Goal: Transaction & Acquisition: Purchase product/service

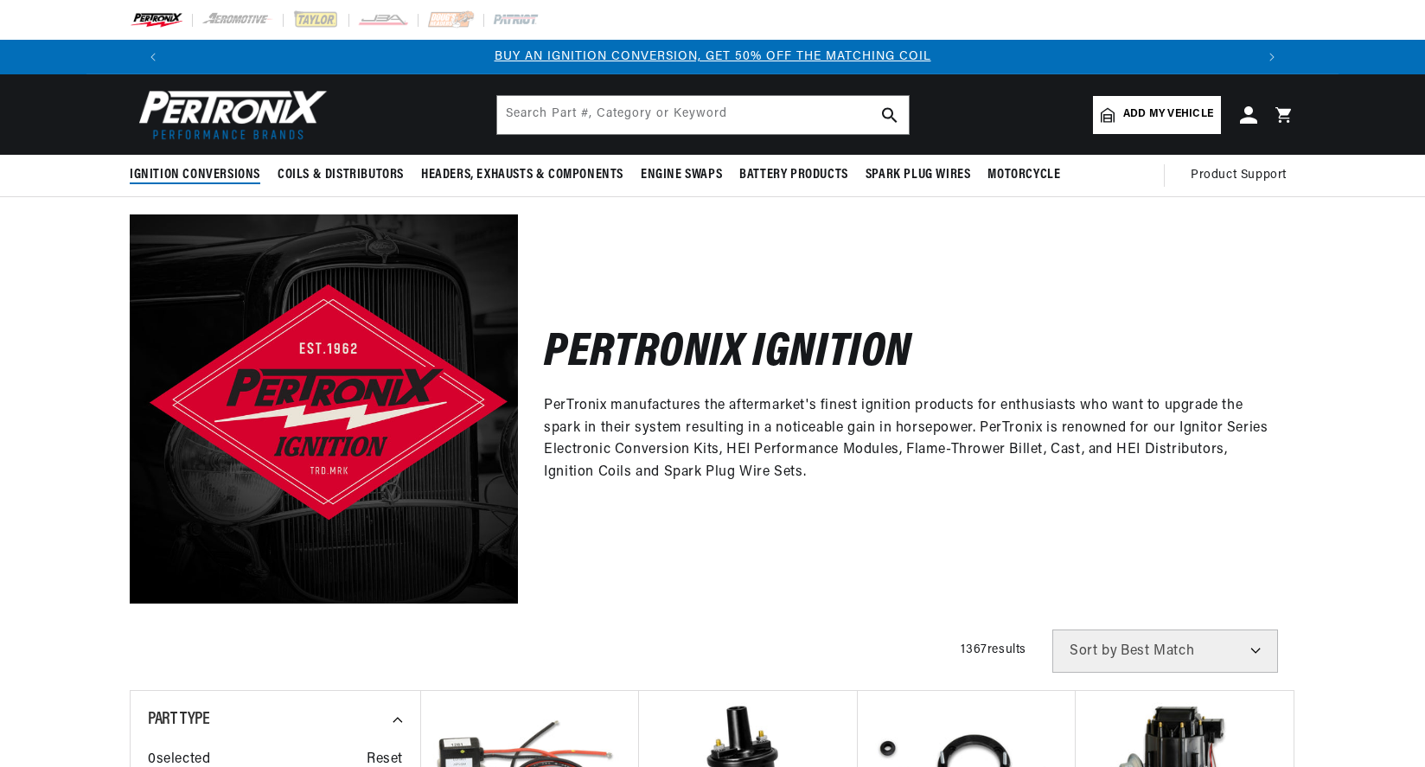
click at [248, 171] on span "Ignition Conversions" at bounding box center [195, 175] width 131 height 18
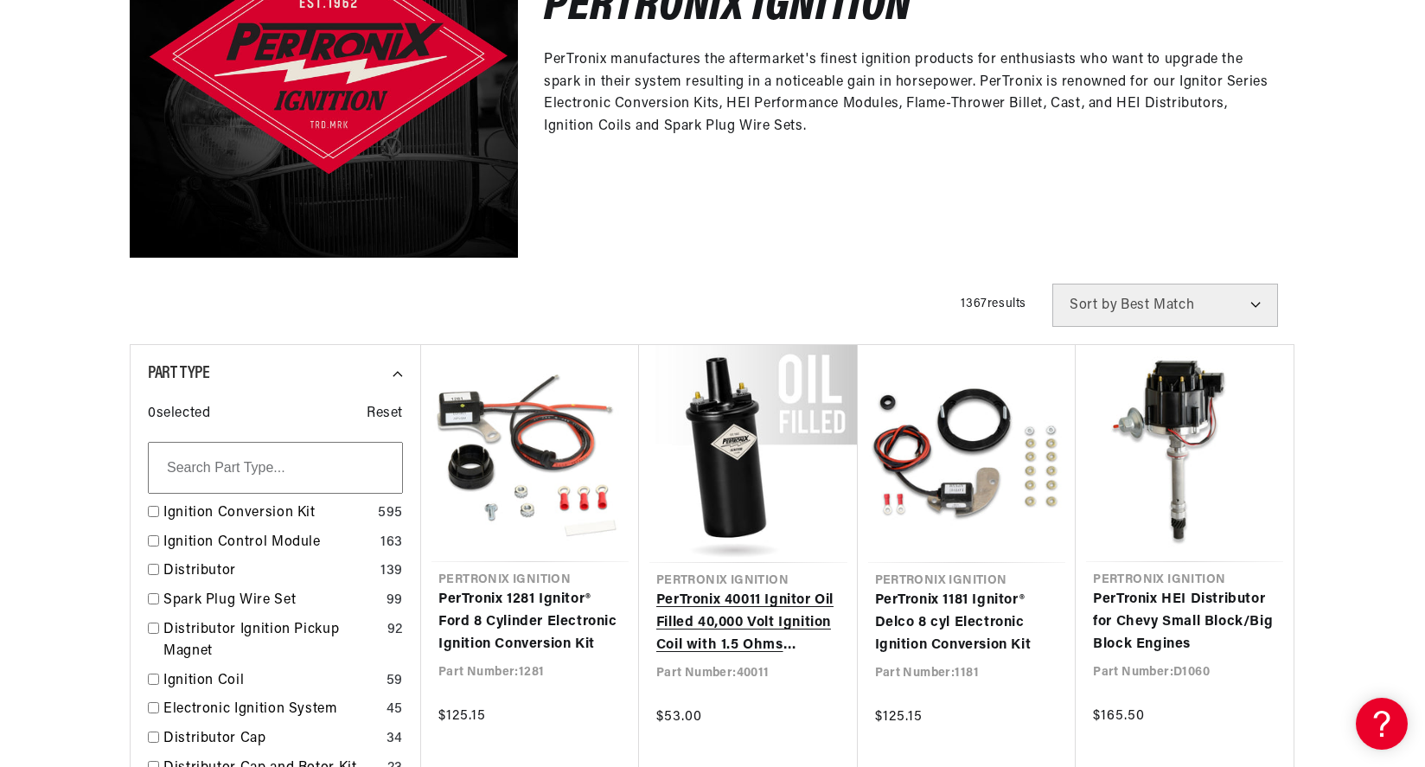
scroll to position [0, 1080]
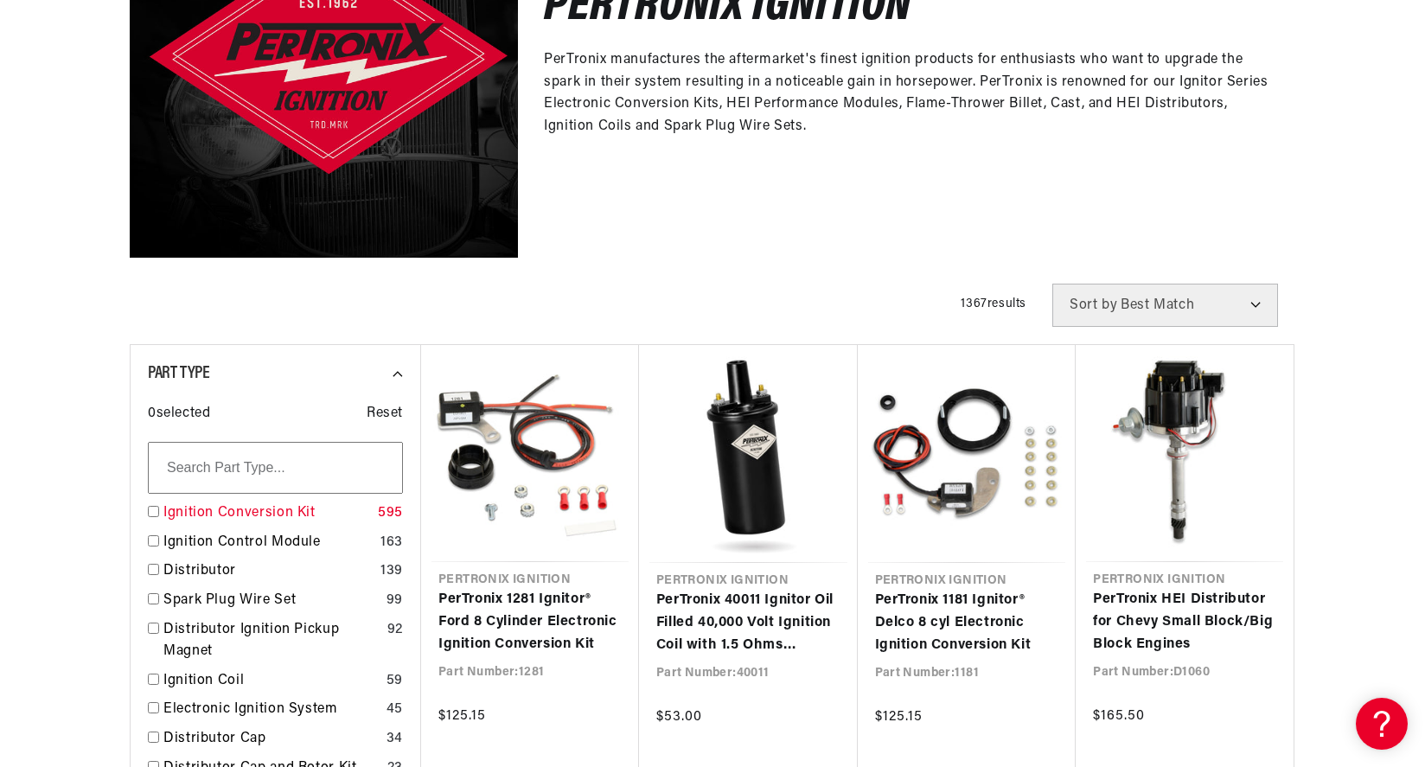
click at [155, 513] on input "checkbox" at bounding box center [153, 511] width 11 height 11
checkbox input "true"
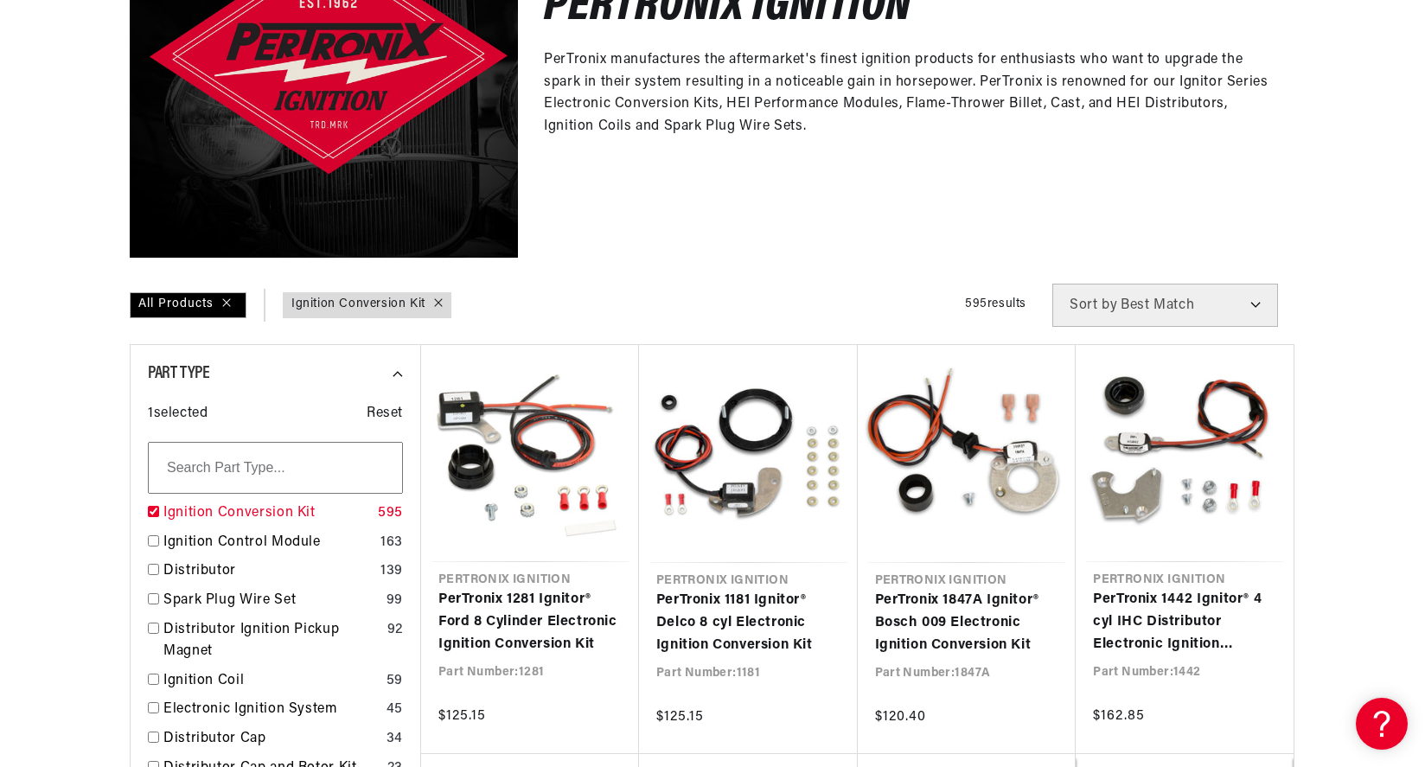
scroll to position [0, 2160]
click at [247, 471] on input "text" at bounding box center [275, 468] width 255 height 52
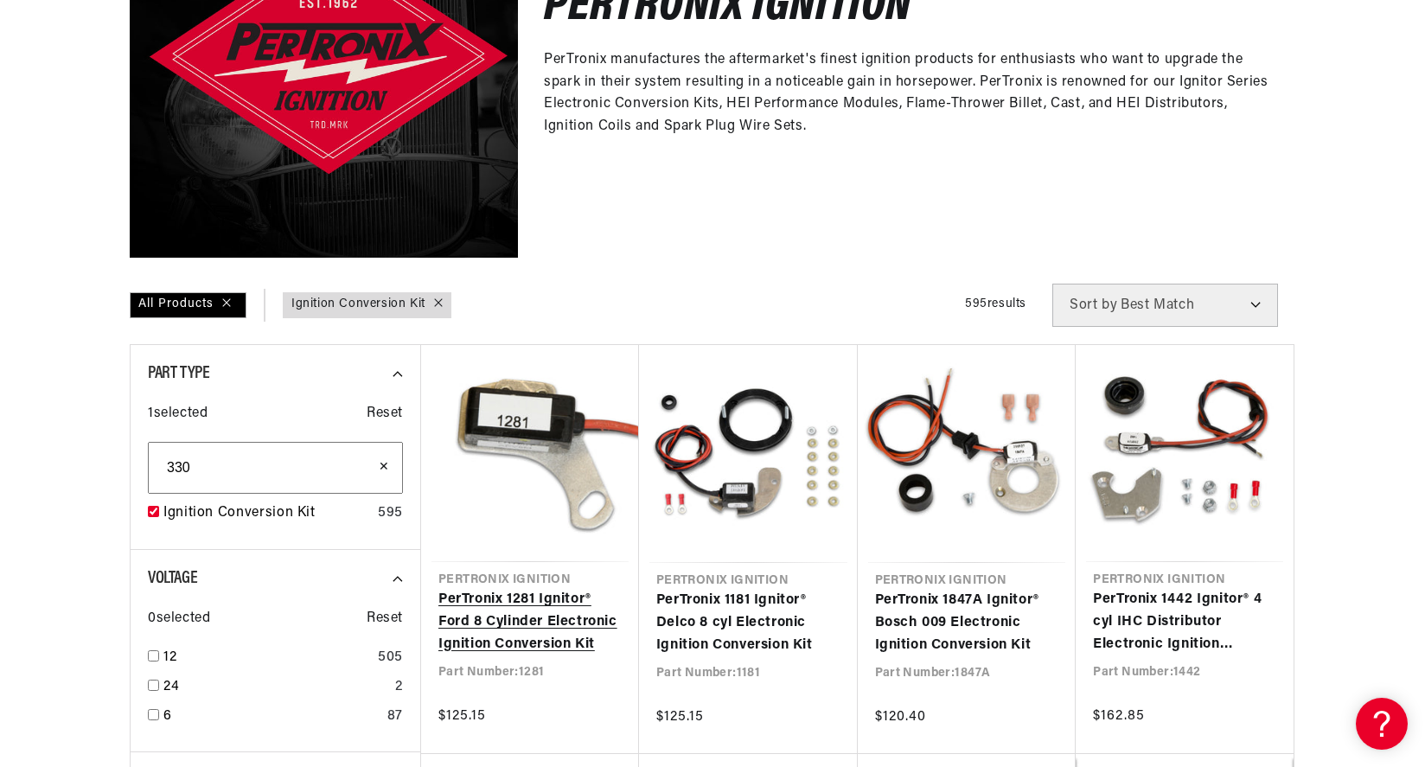
type input "330"
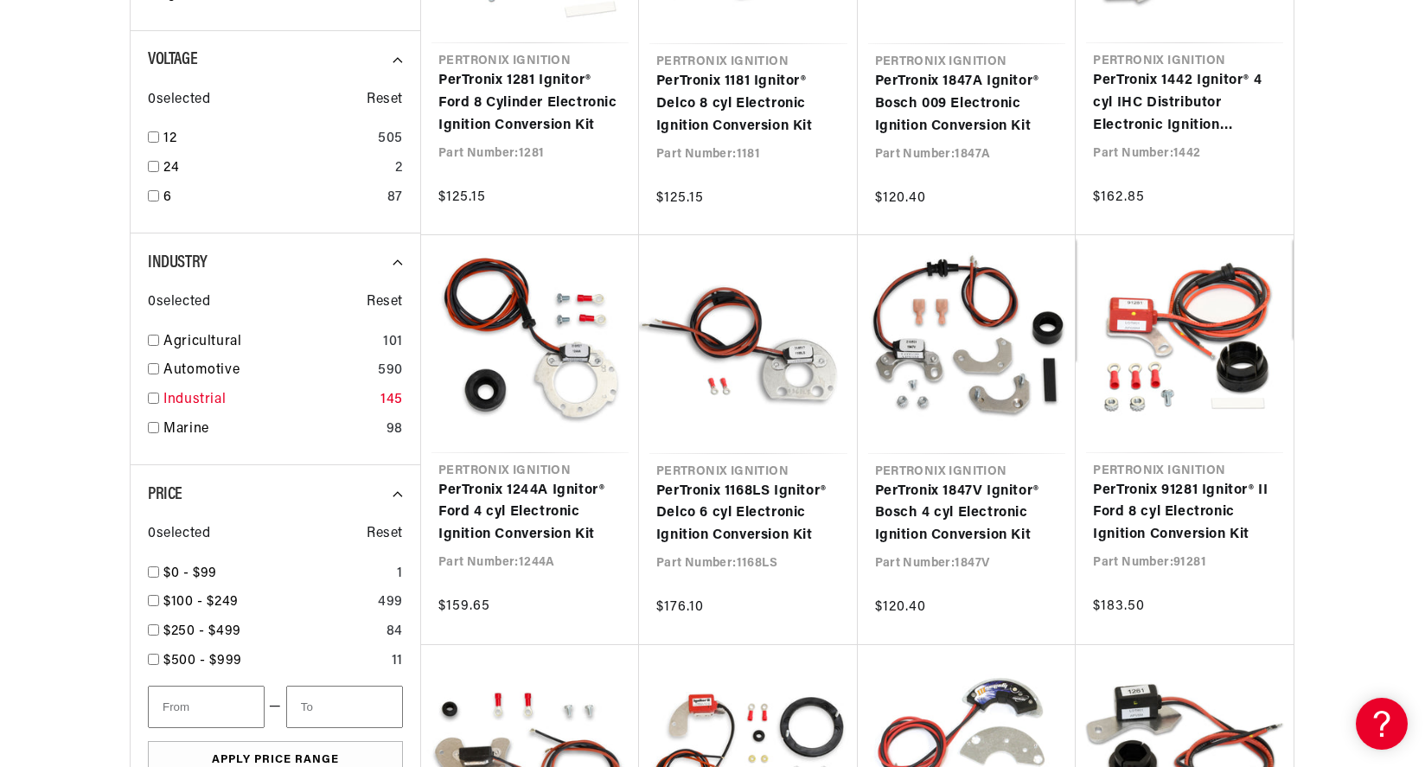
scroll to position [0, 0]
click at [154, 400] on input "checkbox" at bounding box center [153, 398] width 11 height 11
checkbox input "true"
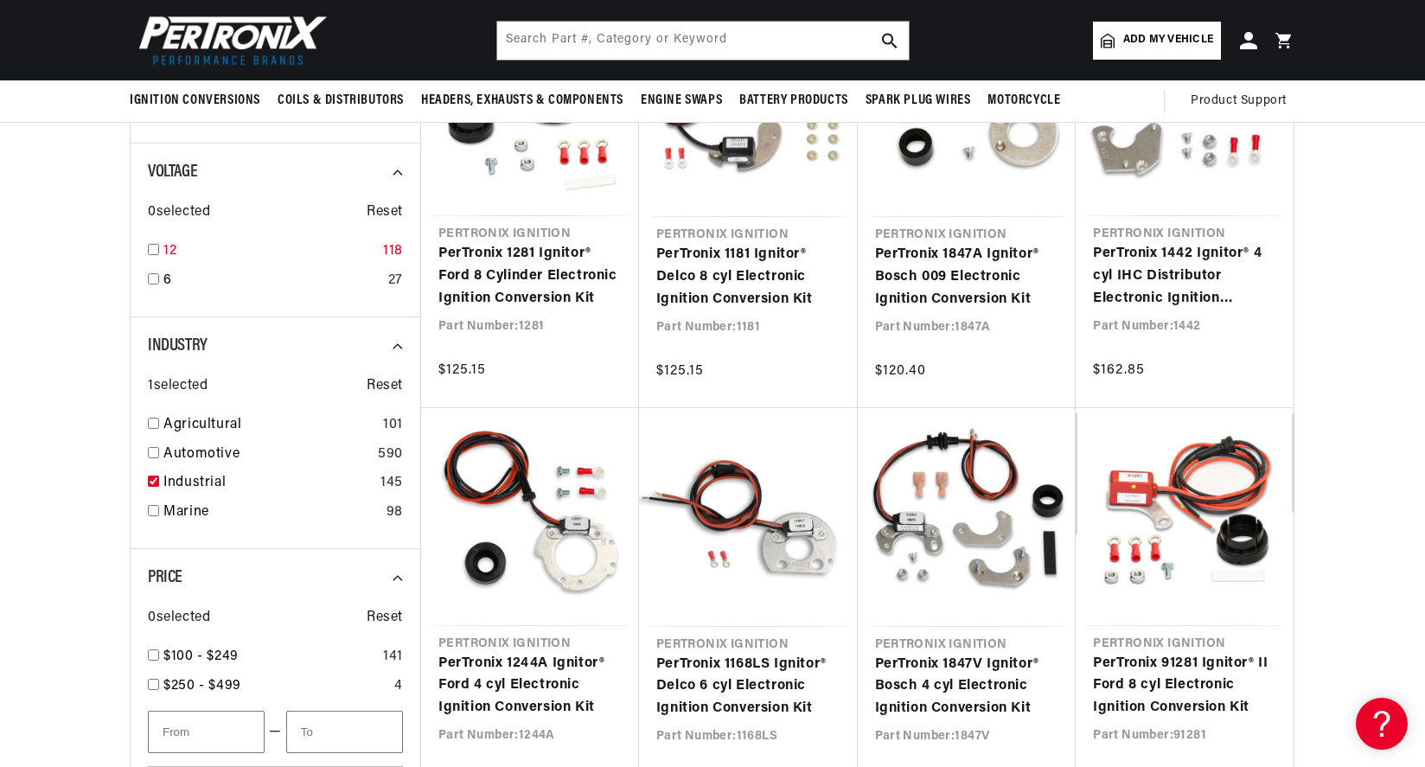
scroll to position [0, 1080]
click at [154, 251] on input "checkbox" at bounding box center [153, 249] width 11 height 11
checkbox input "true"
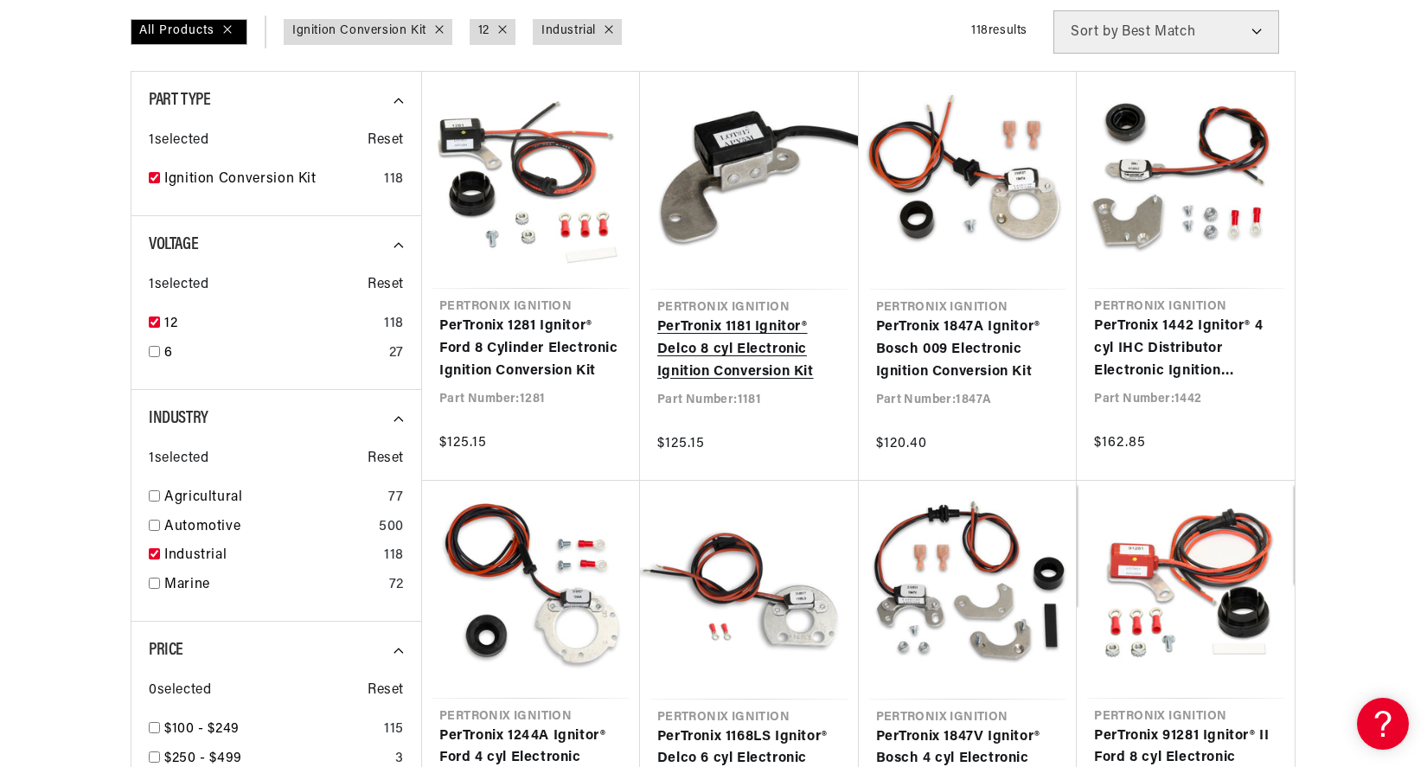
scroll to position [778, 0]
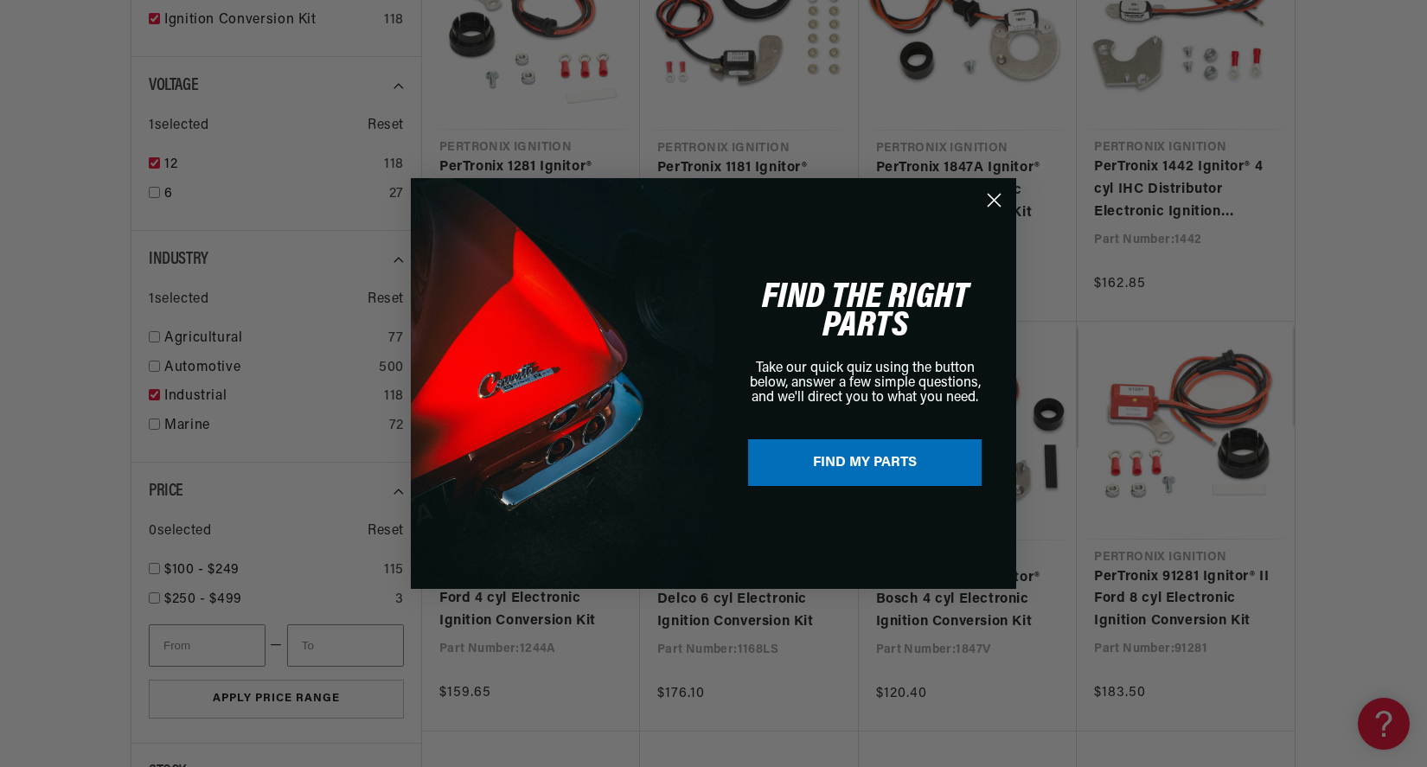
click at [1183, 488] on div "Close dialog FIND THE RIGHT PARTS Take our quick quiz using the button below, a…" at bounding box center [713, 383] width 1427 height 767
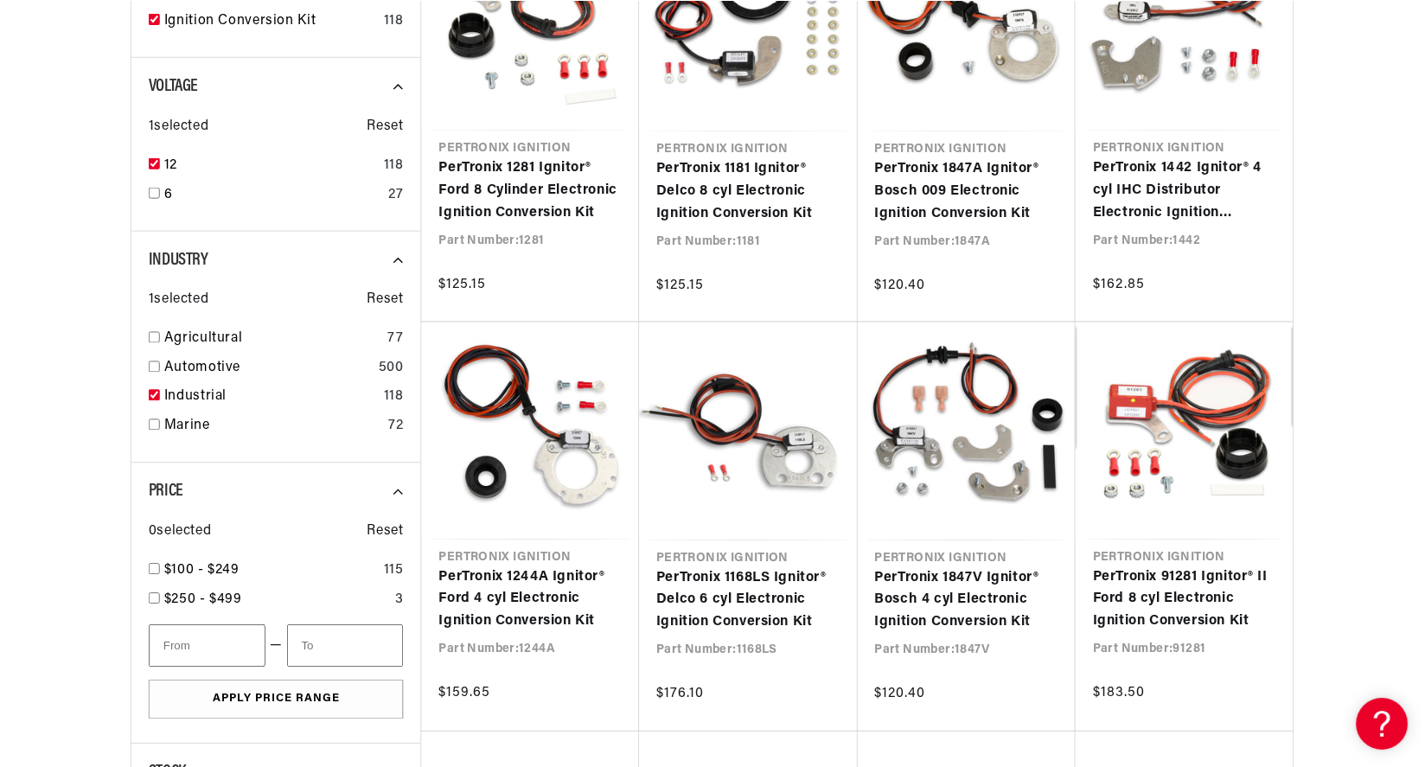
scroll to position [0, 1080]
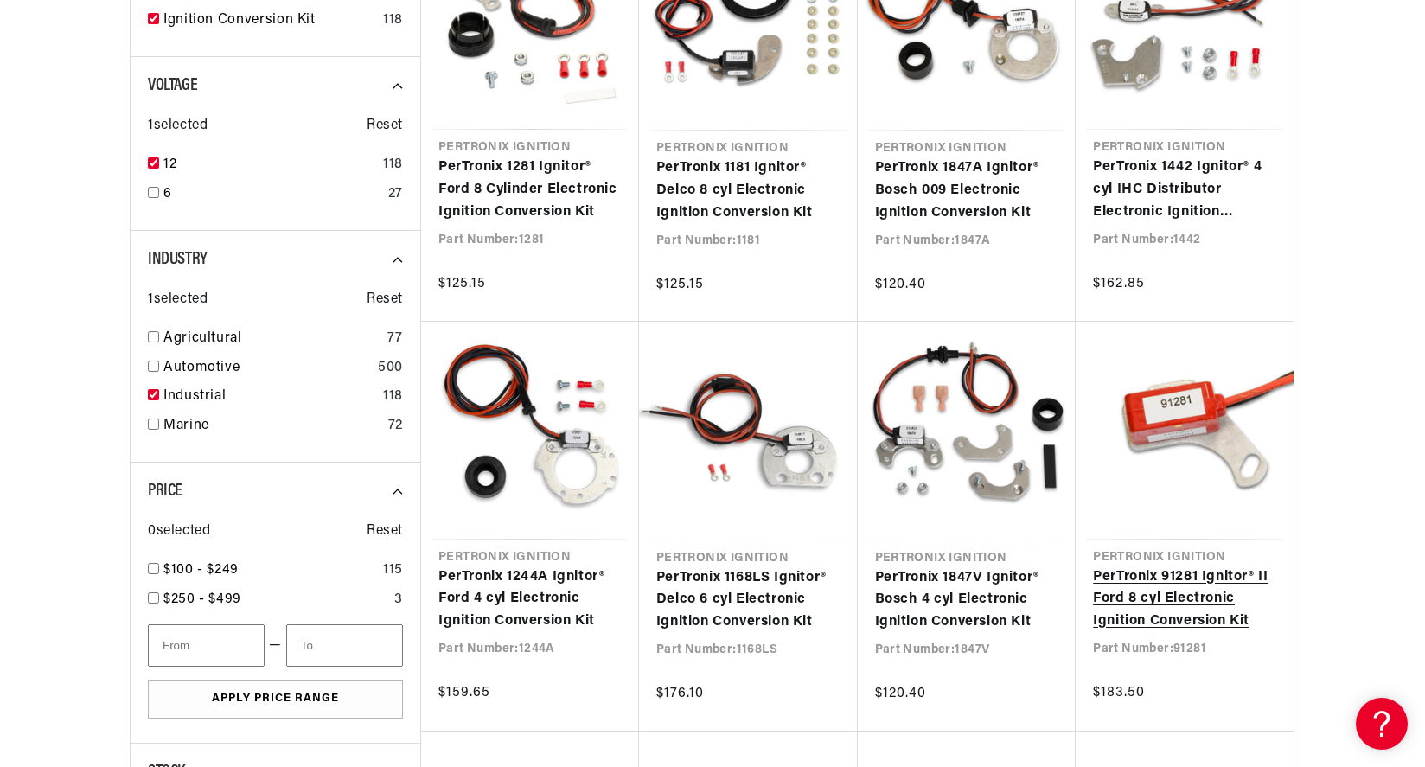
click at [1173, 578] on link "PerTronix 91281 Ignitor® II Ford 8 cyl Electronic Ignition Conversion Kit" at bounding box center [1184, 599] width 183 height 67
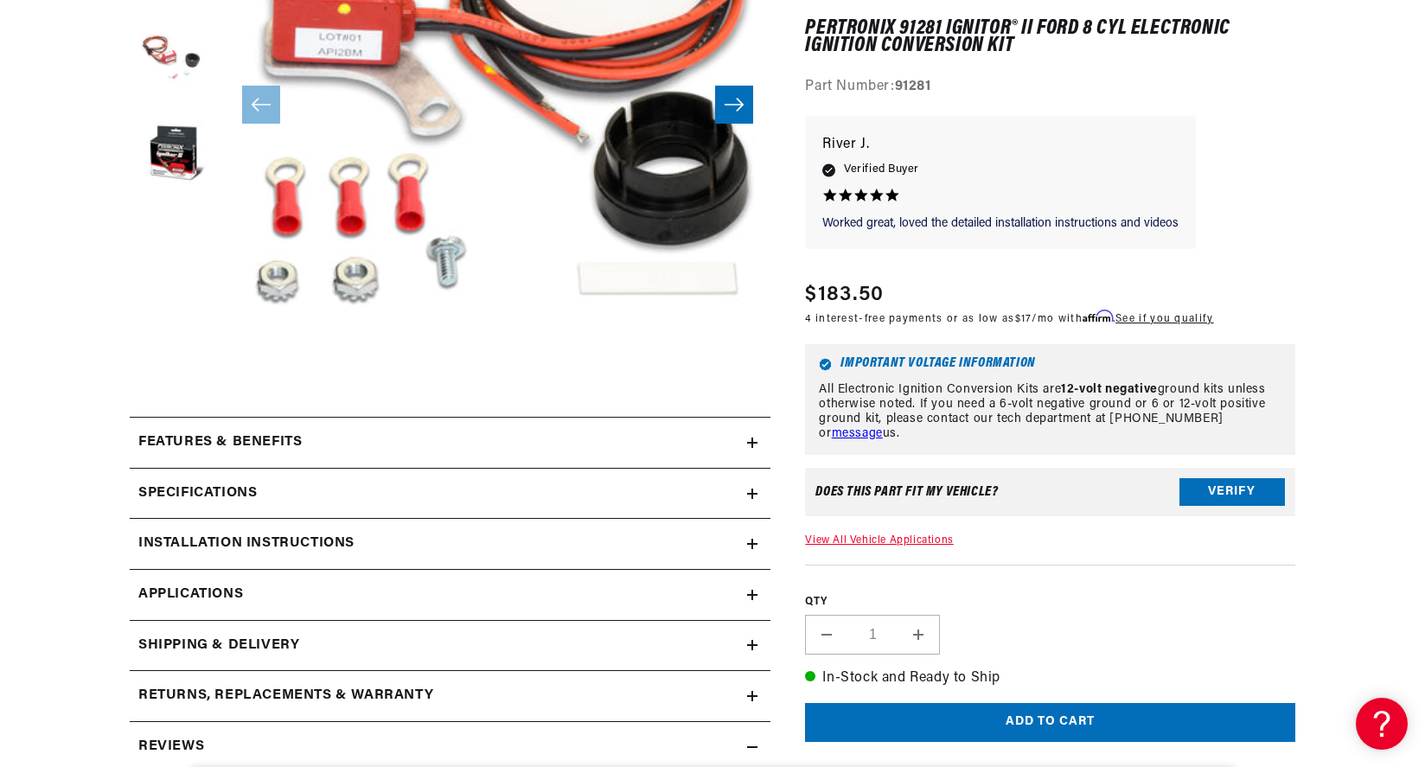
scroll to position [0, 1080]
click at [227, 487] on h2 "Specifications" at bounding box center [197, 493] width 118 height 22
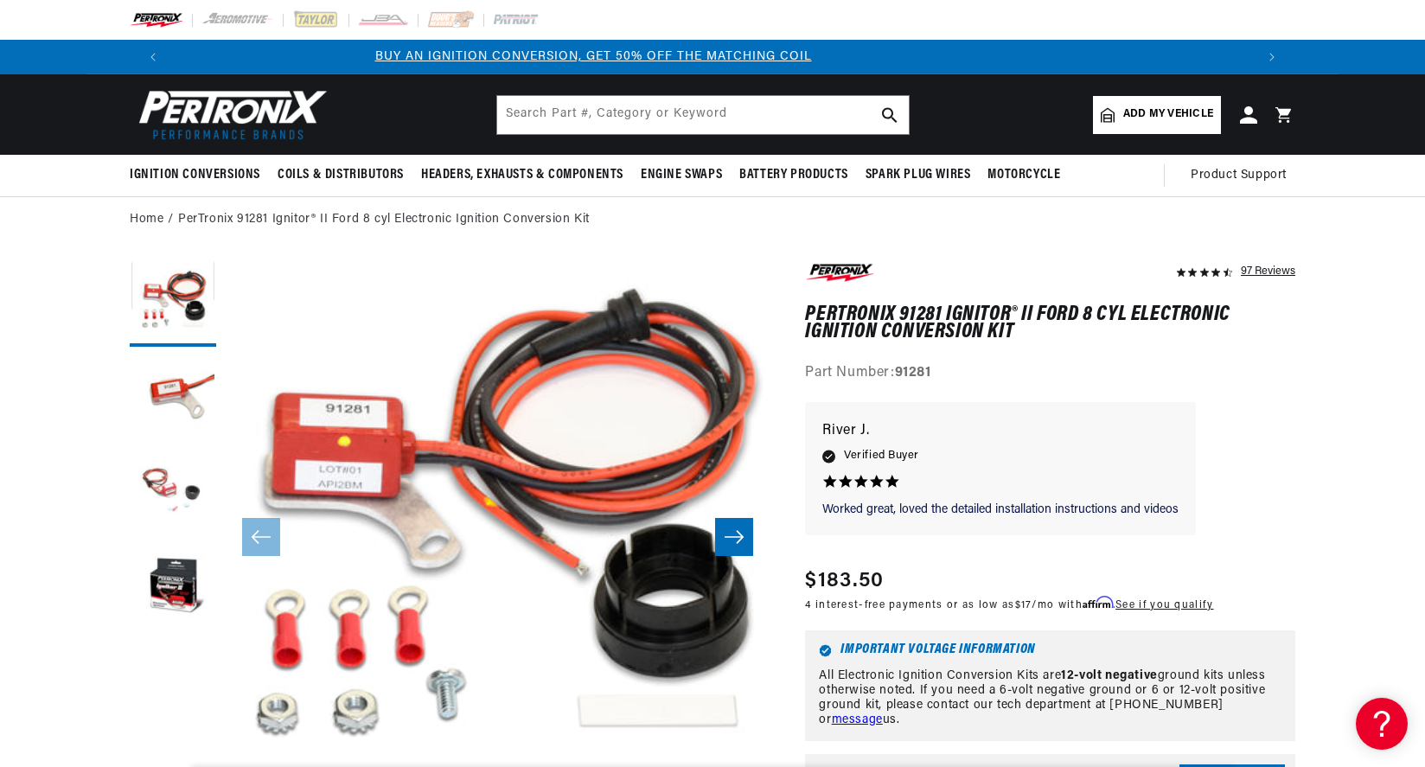
scroll to position [0, 0]
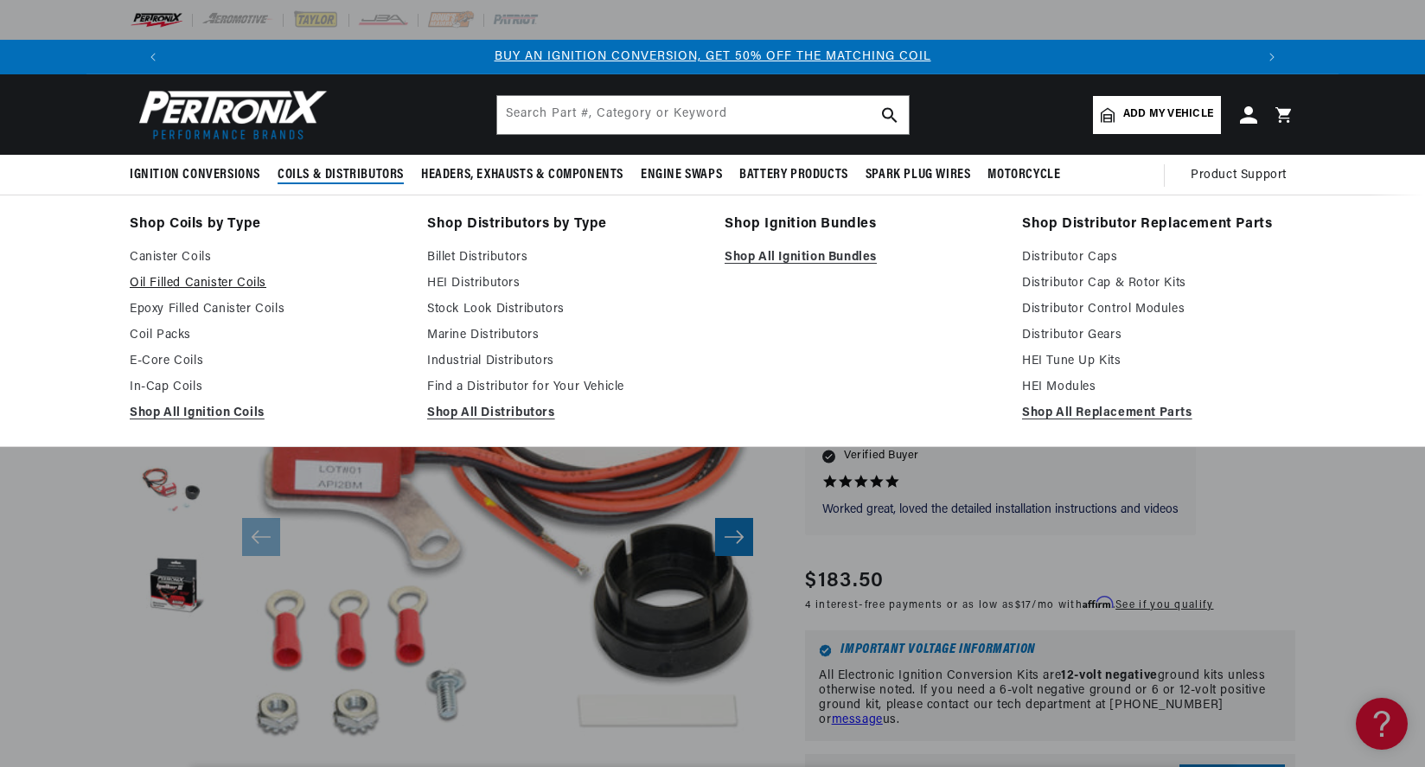
click at [353, 278] on link "Oil Filled Canister Coils" at bounding box center [266, 283] width 273 height 21
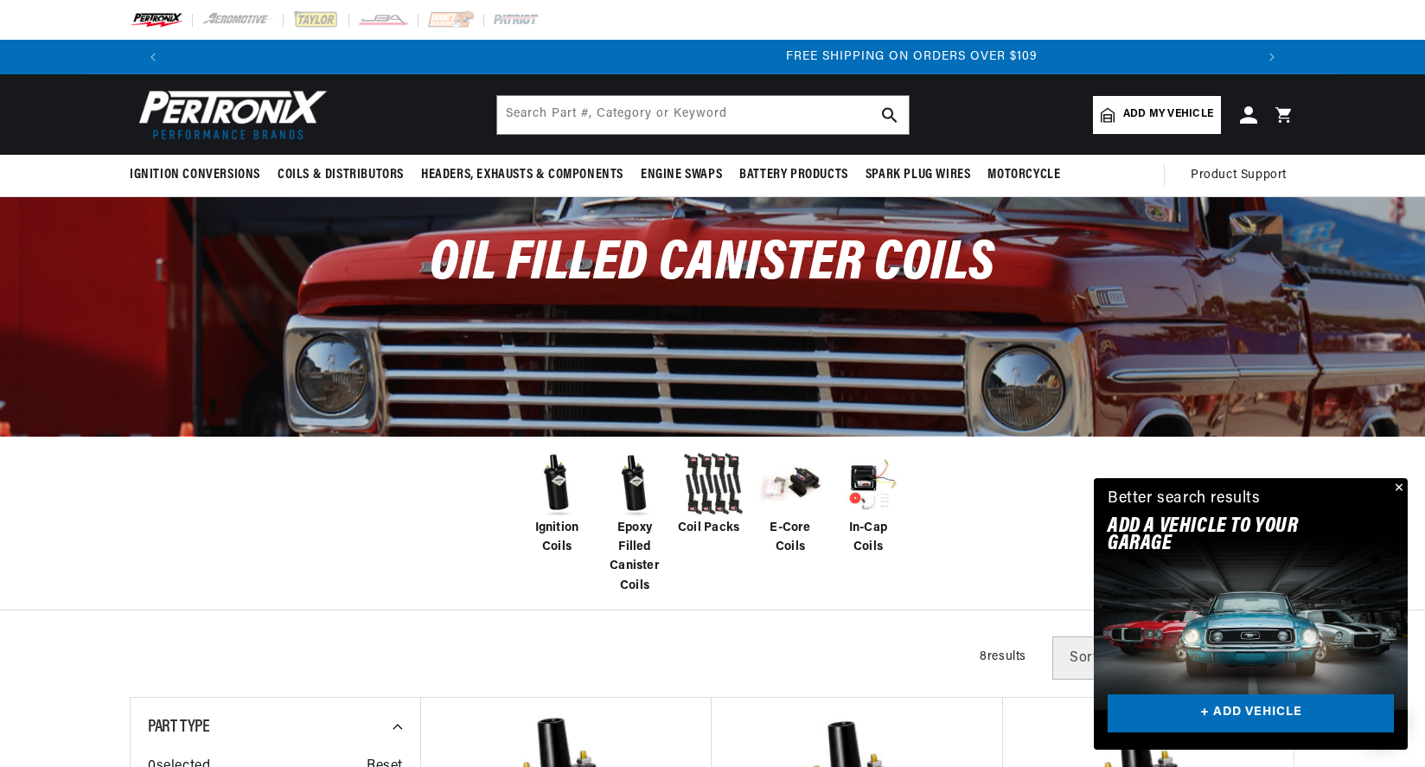
scroll to position [0, 2160]
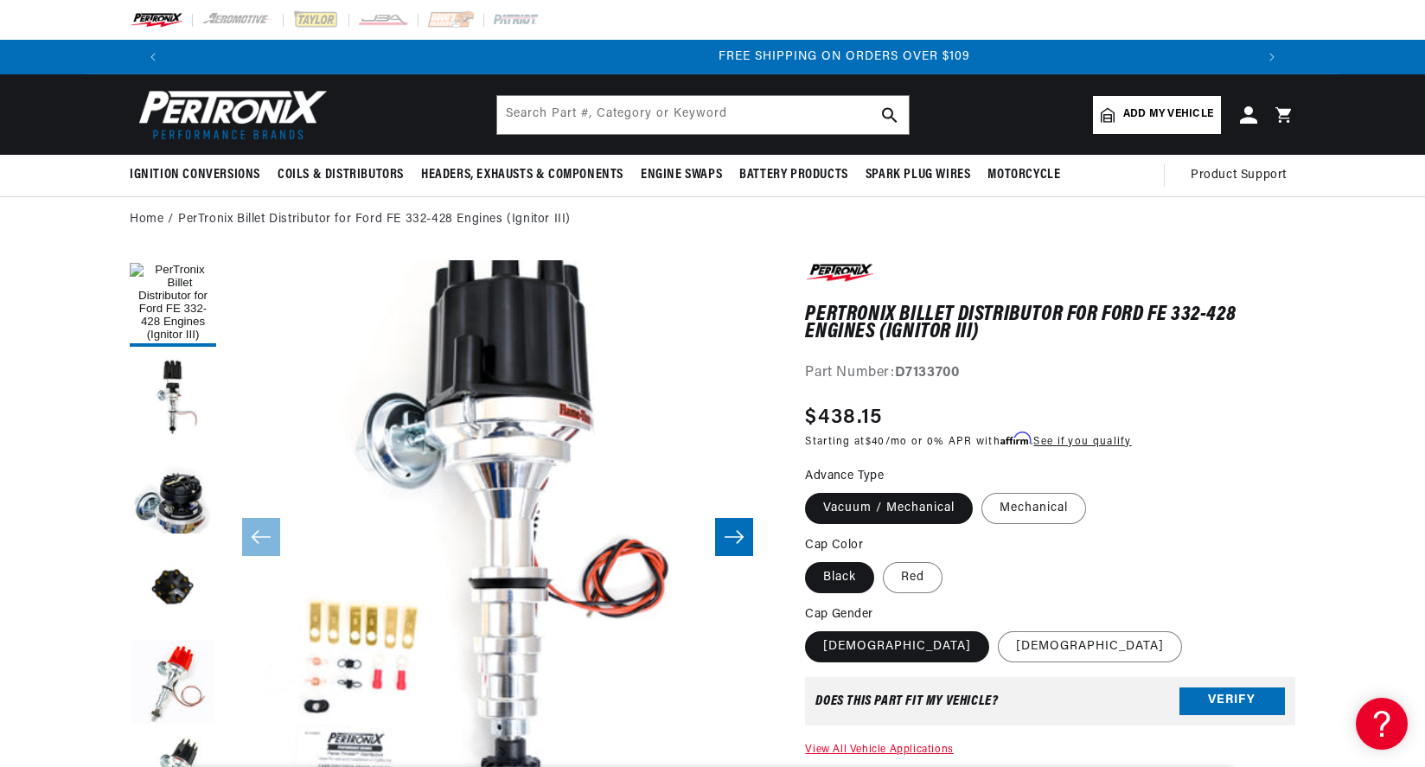
scroll to position [0, 2160]
